Goal: Task Accomplishment & Management: Manage account settings

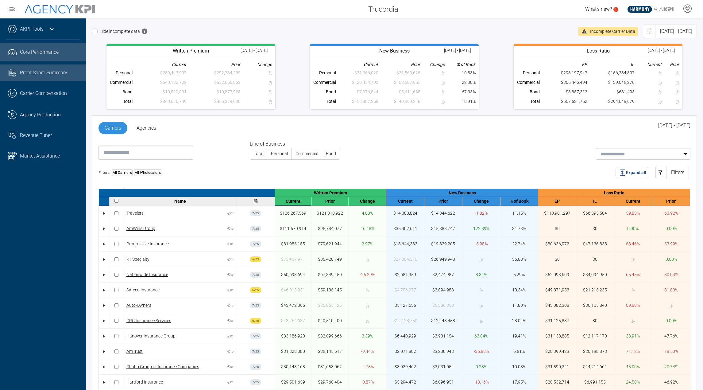
click at [25, 70] on span "Profit Share Summary" at bounding box center [43, 72] width 47 height 7
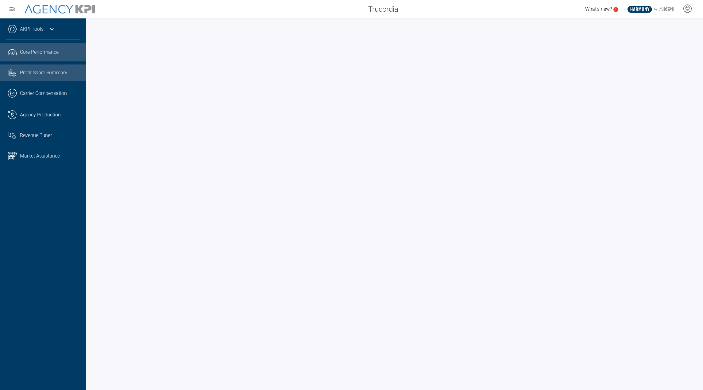
click at [37, 58] on link ".cls-1{fill:none;stroke:#221f20;stroke-linecap:round;stroke-linejoin:round;stro…" at bounding box center [43, 52] width 86 height 18
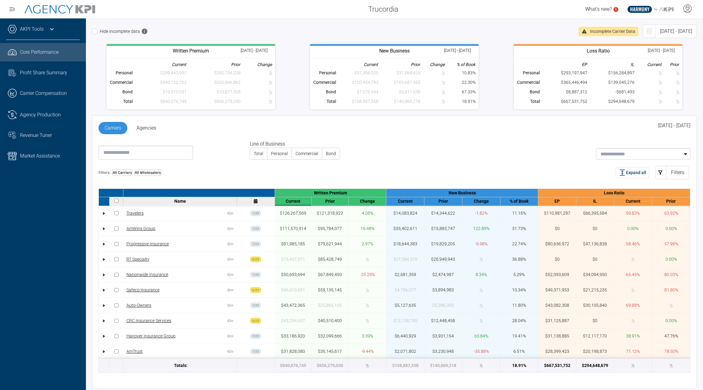
click at [458, 145] on div "Line of Business Total Personal Commercial Bond" at bounding box center [392, 147] width 597 height 24
click at [403, 134] on div "Carriers Agencies Jan 2025 - Jul 2025" at bounding box center [394, 131] width 592 height 18
click at [693, 10] on div at bounding box center [687, 9] width 15 height 14
click at [602, 7] on span "What's new?" at bounding box center [598, 9] width 27 height 6
click at [525, 12] on div "What's new? .st0{fill:#003B66;} .st1{fill:#FFFFFF;} .st2{fill:#949698;} Layer 1" at bounding box center [553, 9] width 300 height 12
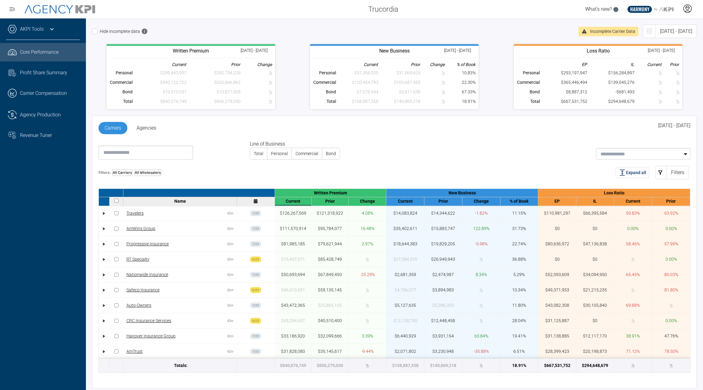
click at [689, 10] on icon at bounding box center [687, 8] width 9 height 9
click at [652, 22] on li "Log Out" at bounding box center [663, 25] width 66 height 13
click at [687, 14] on div at bounding box center [687, 9] width 15 height 14
click at [660, 26] on li "Log Out" at bounding box center [663, 25] width 66 height 13
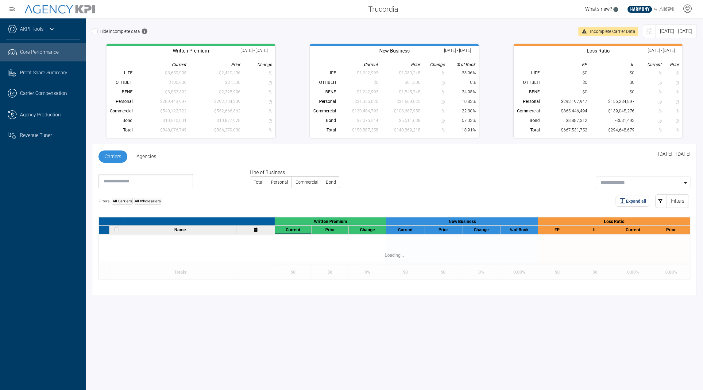
click at [442, 32] on div "Hide incomplete data" at bounding box center [333, 31] width 482 height 6
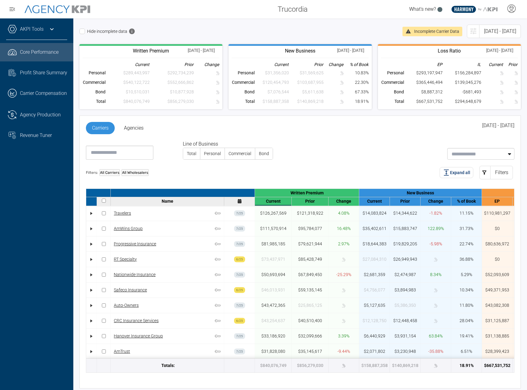
click at [339, 30] on div "Hide incomplete data" at bounding box center [238, 31] width 318 height 6
click at [512, 14] on div at bounding box center [511, 9] width 15 height 14
click at [498, 24] on li "Log Out" at bounding box center [487, 25] width 66 height 13
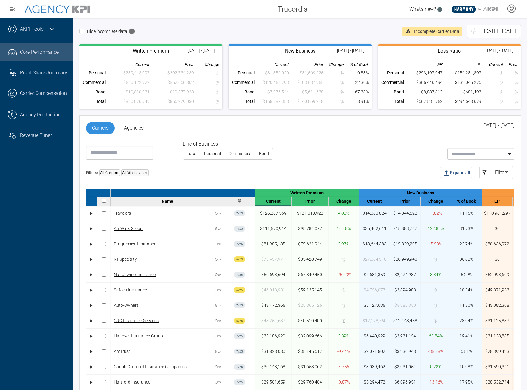
click at [341, 21] on div "Hide incomplete data Incomplete Carrier Data Jan 2025 - Jul 2025 Written Premiu…" at bounding box center [300, 203] width 454 height 371
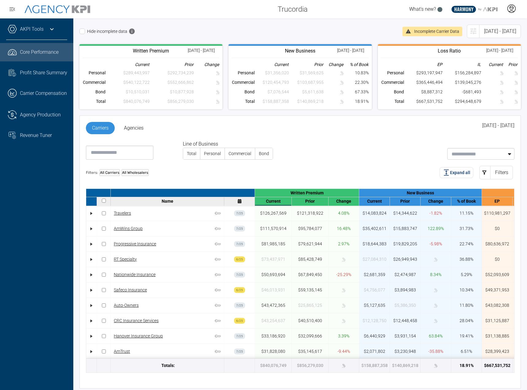
click at [508, 8] on icon at bounding box center [512, 9] width 8 height 8
click at [483, 27] on li "Log Out" at bounding box center [487, 25] width 66 height 13
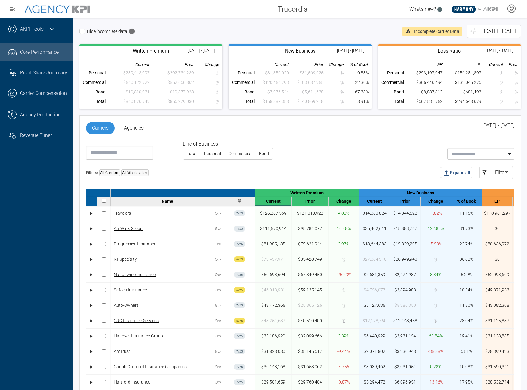
click at [365, 24] on div "Hide incomplete data Incomplete Carrier Data Jan 2025 - Jul 2025 Written Premiu…" at bounding box center [300, 203] width 454 height 371
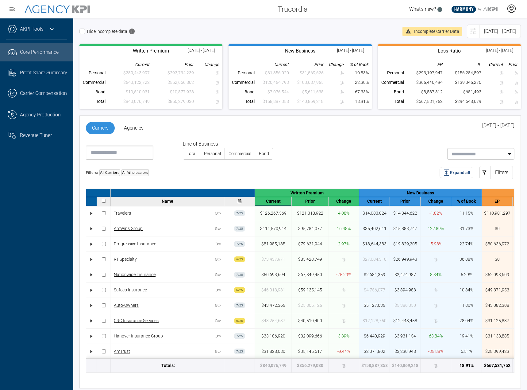
click at [508, 9] on icon at bounding box center [512, 9] width 8 height 8
click at [502, 20] on li "Log Out" at bounding box center [487, 25] width 66 height 13
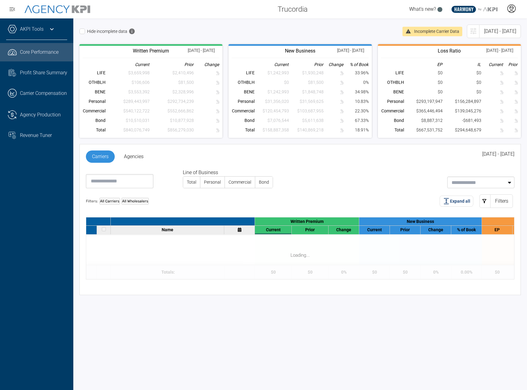
click at [515, 10] on icon at bounding box center [511, 8] width 9 height 9
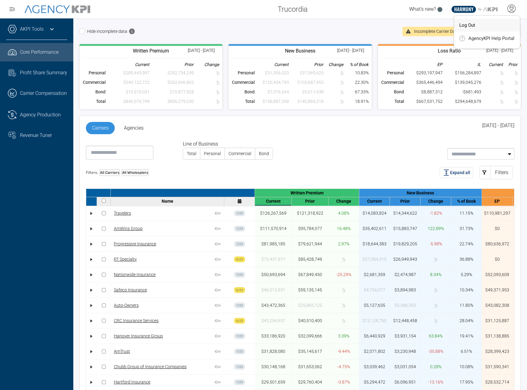
click at [488, 25] on li "Log Out" at bounding box center [487, 25] width 66 height 13
